Goal: Information Seeking & Learning: Learn about a topic

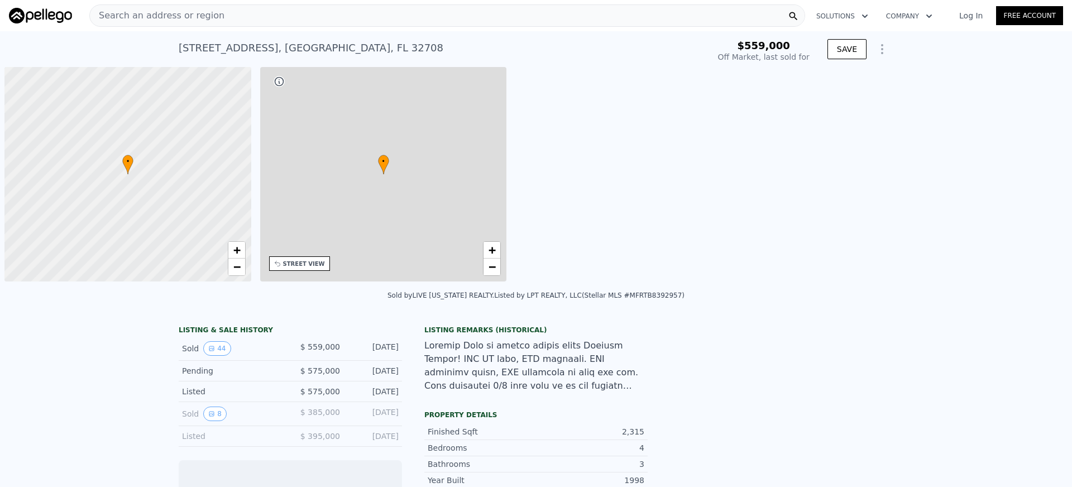
scroll to position [0, 4]
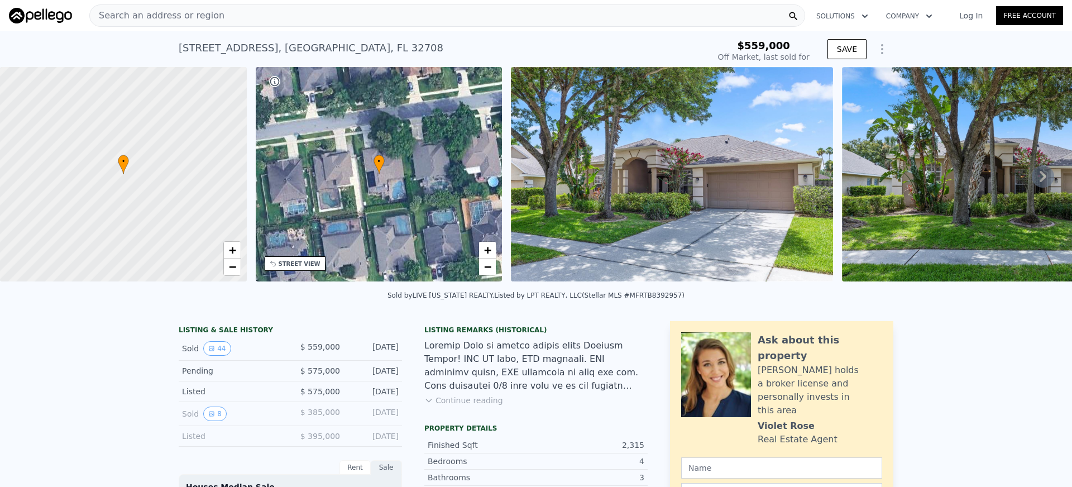
click at [1035, 175] on icon at bounding box center [1043, 176] width 22 height 22
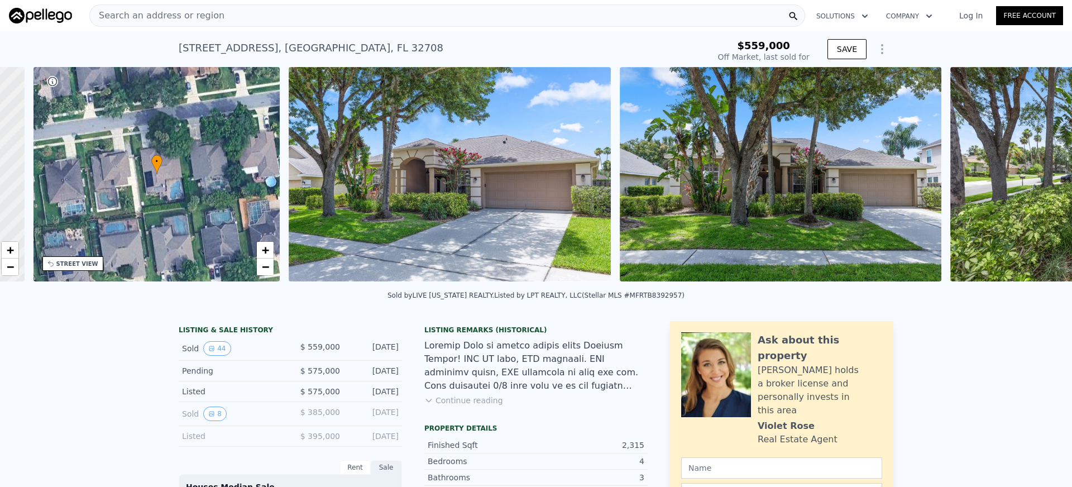
scroll to position [0, 260]
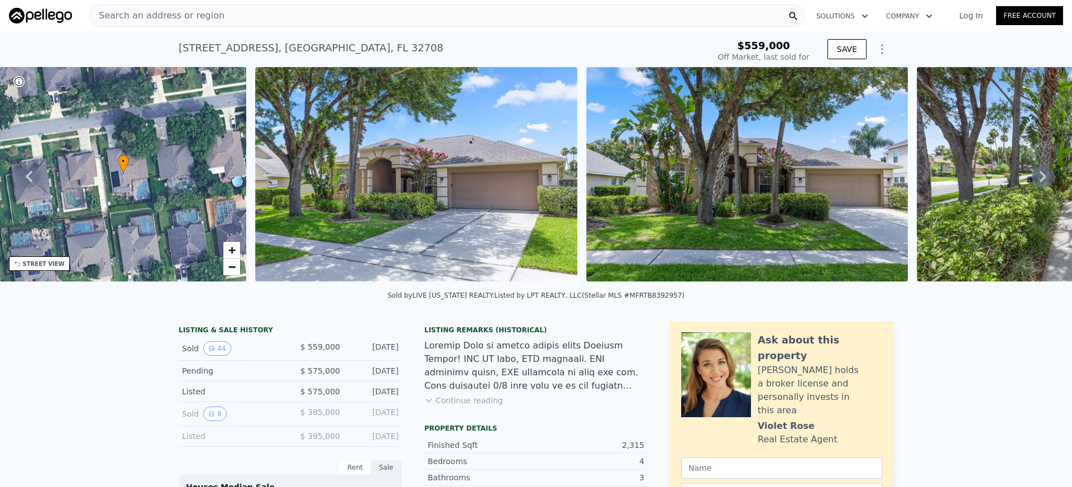
click at [1035, 175] on icon at bounding box center [1043, 176] width 22 height 22
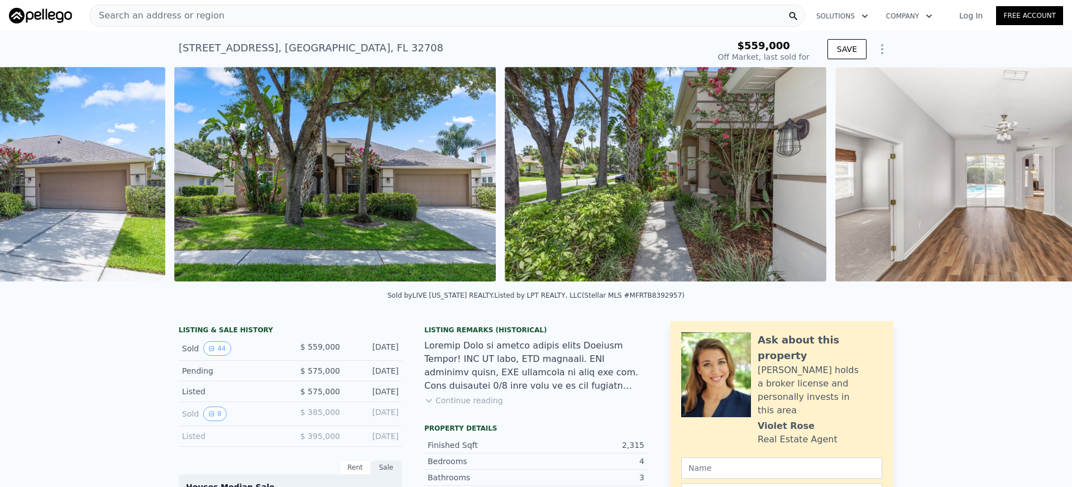
scroll to position [0, 842]
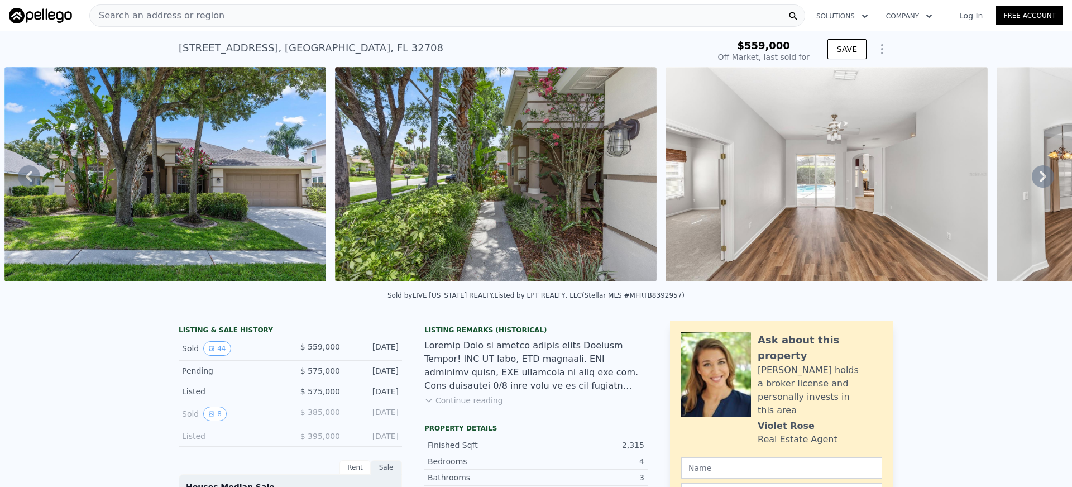
click at [1035, 175] on icon at bounding box center [1043, 176] width 22 height 22
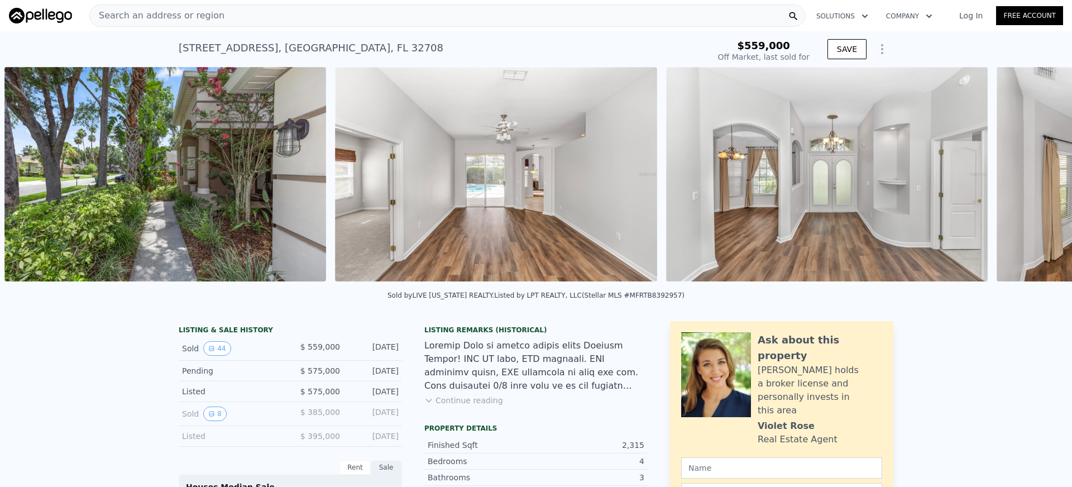
click at [1035, 175] on div "• + − • + − STREET VIEW Loading... SATELLITE VIEW" at bounding box center [536, 176] width 1072 height 218
click at [1035, 175] on icon at bounding box center [1043, 176] width 22 height 22
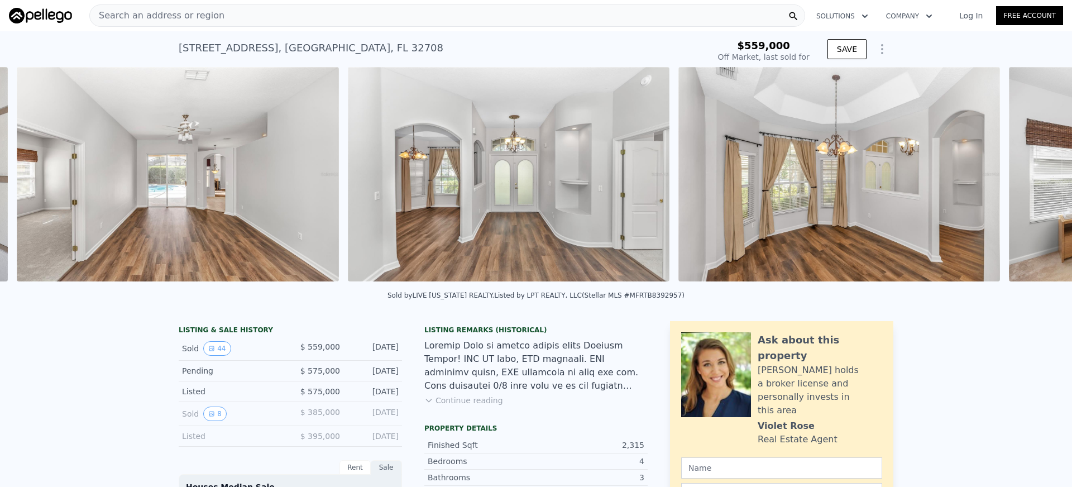
scroll to position [0, 1504]
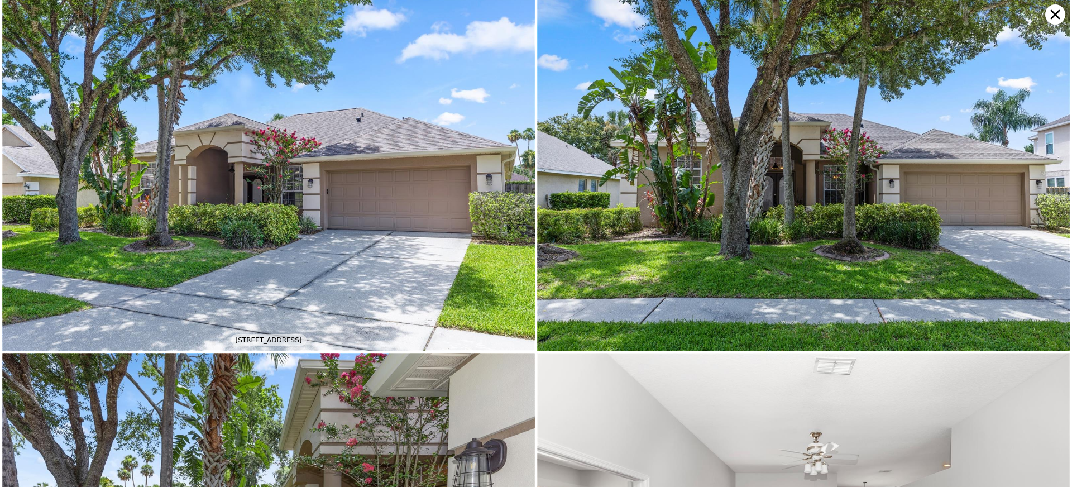
scroll to position [0, 0]
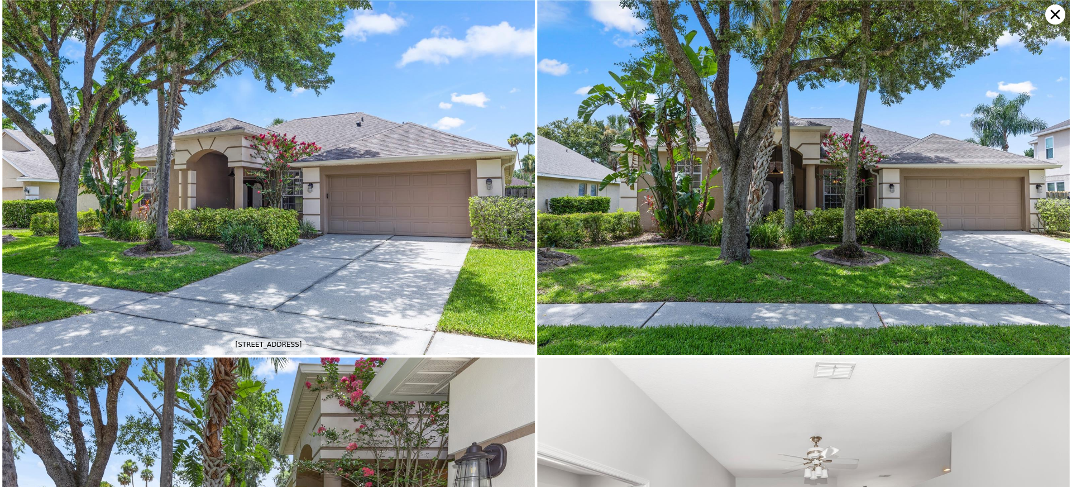
click at [1057, 17] on icon at bounding box center [1055, 14] width 9 height 9
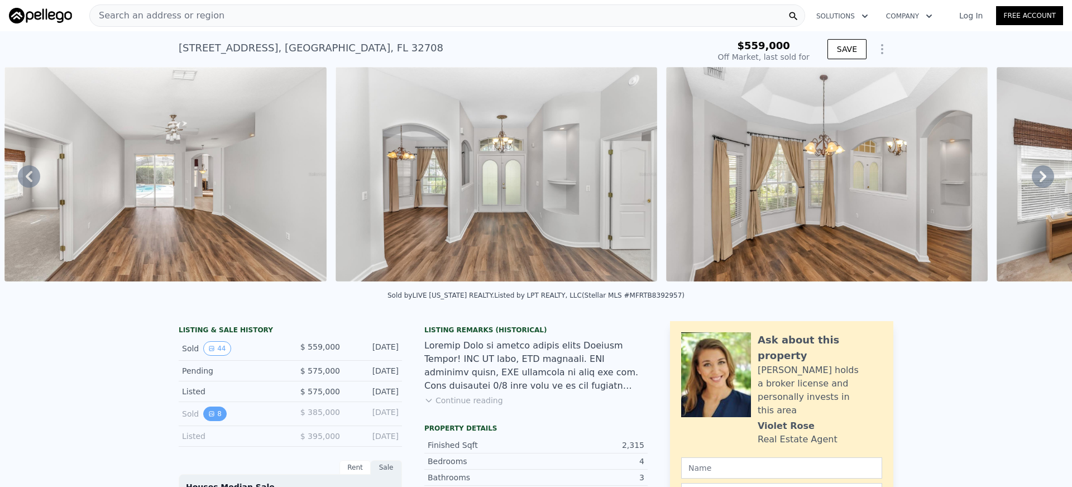
click at [211, 414] on icon "View historical data" at bounding box center [211, 414] width 7 height 7
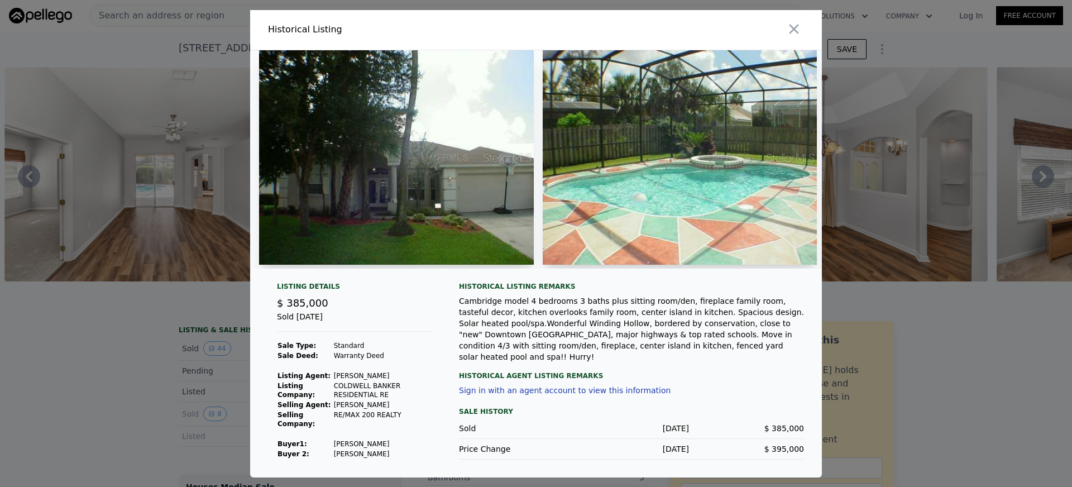
click at [406, 216] on img at bounding box center [396, 157] width 275 height 214
click at [642, 201] on img at bounding box center [680, 157] width 275 height 214
click at [800, 27] on icon "button" at bounding box center [794, 29] width 16 height 16
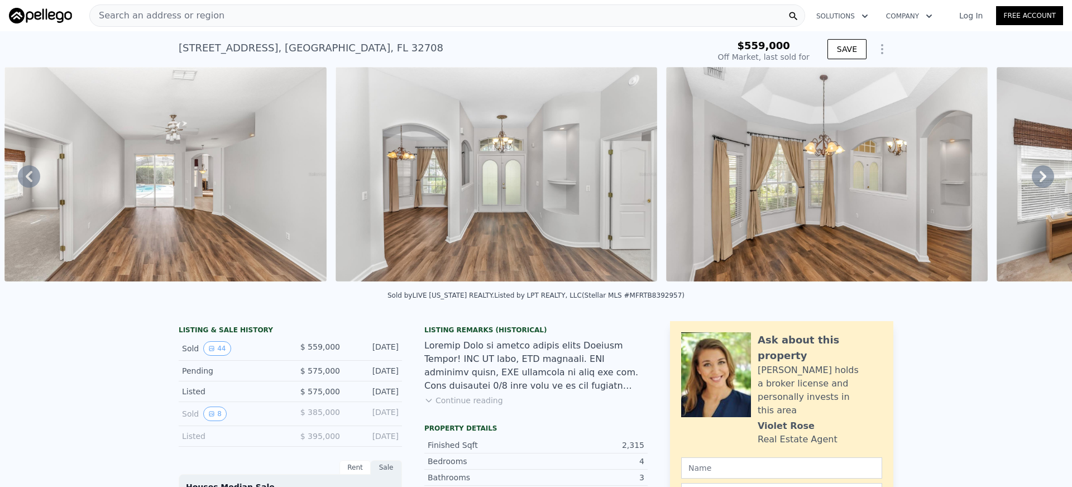
click at [201, 15] on span "Search an address or region" at bounding box center [157, 15] width 135 height 13
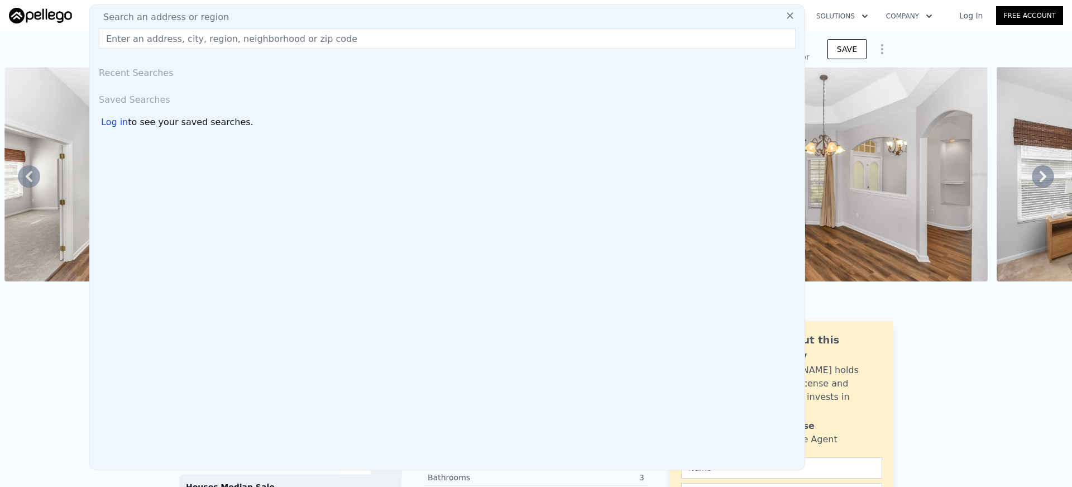
type input "[STREET_ADDRESS]"
type input "$ 595,000"
type input "-$ 32,728"
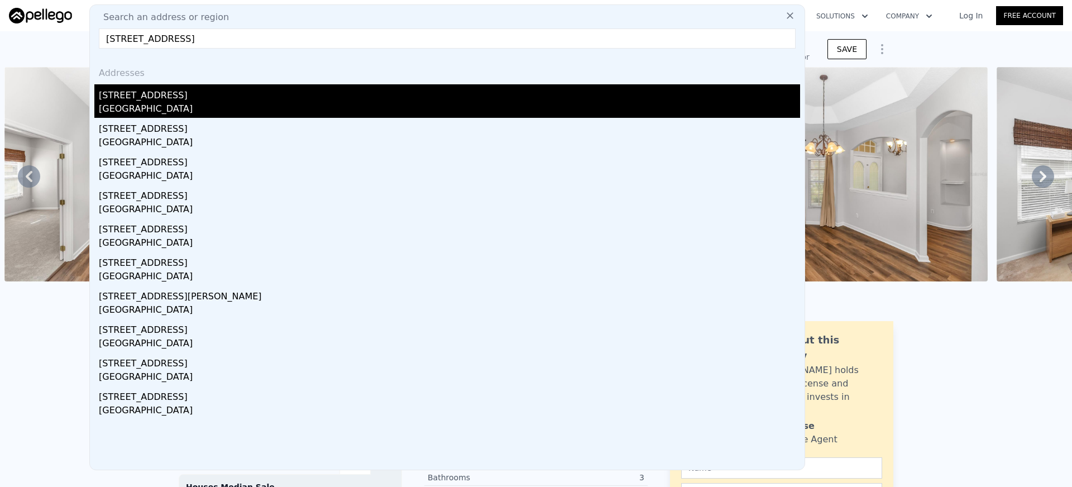
type input "[STREET_ADDRESS]"
click at [152, 102] on div "[GEOGRAPHIC_DATA]" at bounding box center [450, 110] width 702 height 16
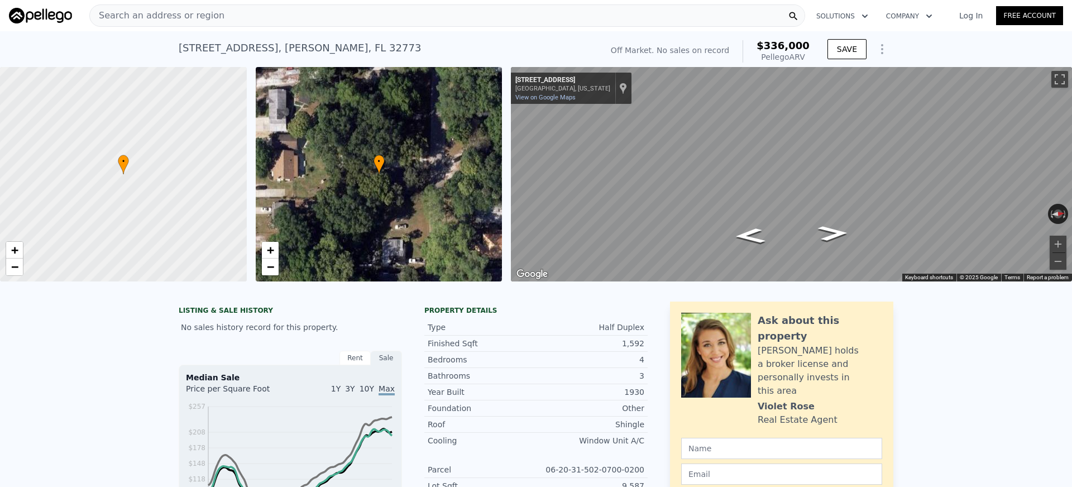
click at [394, 11] on div "Search an address or region" at bounding box center [447, 15] width 716 height 22
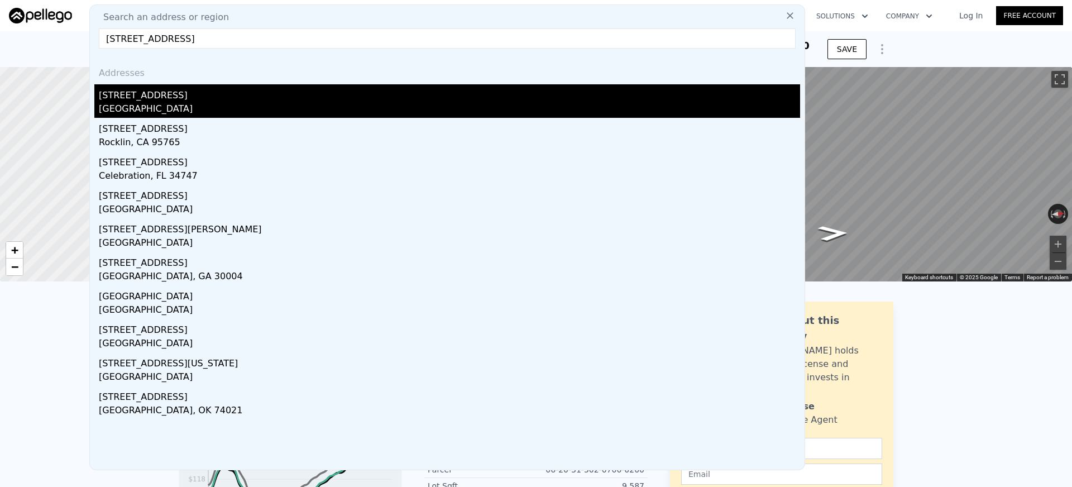
type input "[STREET_ADDRESS]"
click at [196, 99] on div "[STREET_ADDRESS]" at bounding box center [450, 93] width 702 height 18
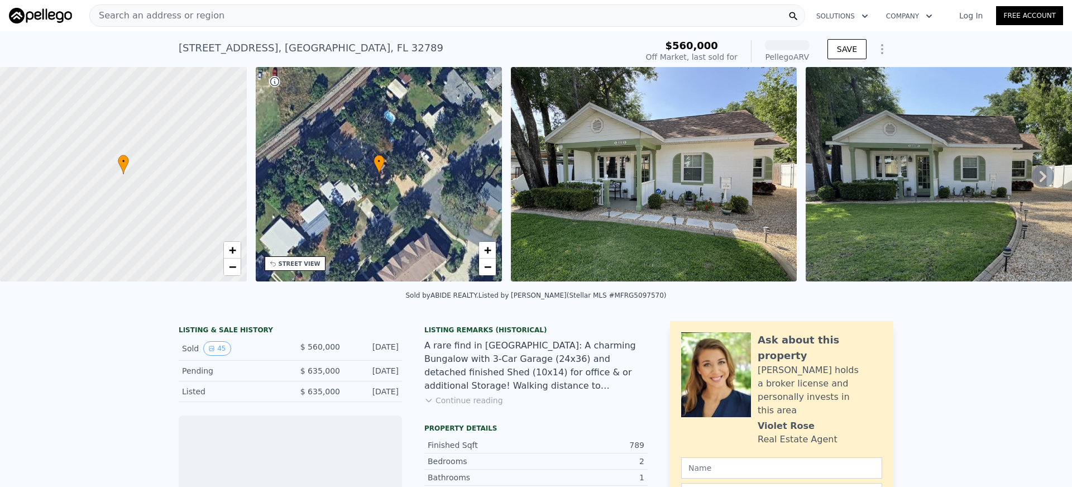
click at [597, 168] on img at bounding box center [654, 174] width 286 height 214
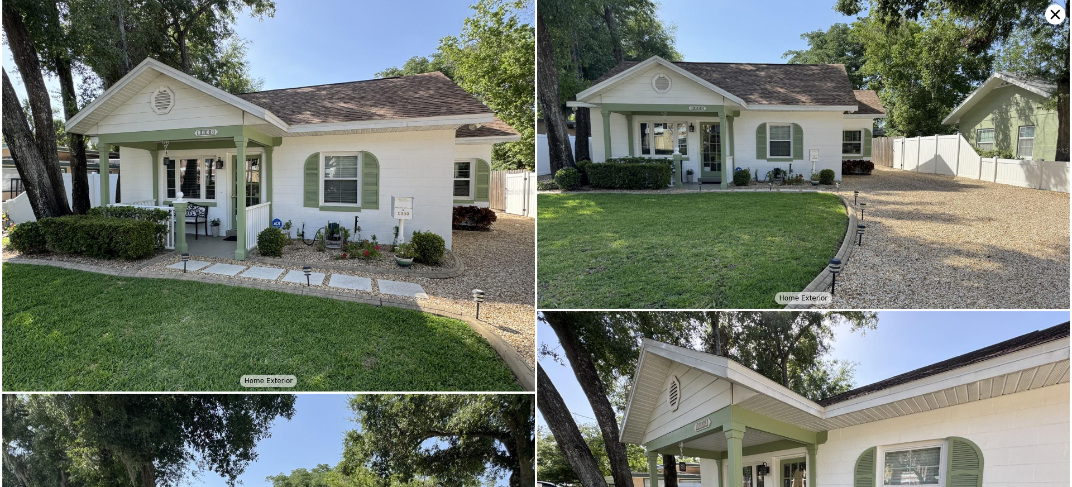
scroll to position [2, 0]
